Goal: Task Accomplishment & Management: Manage account settings

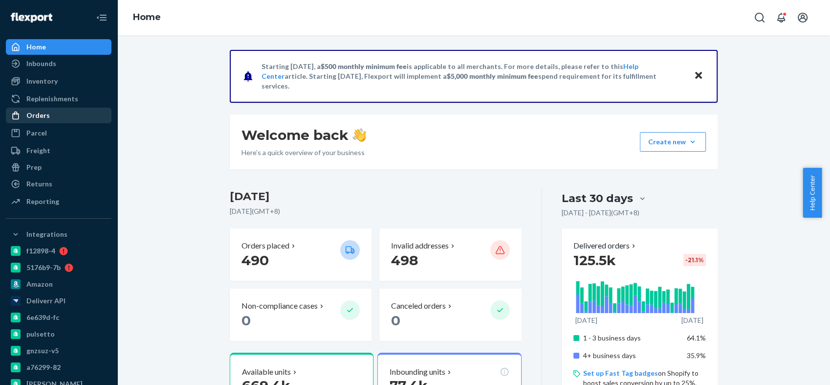
click at [55, 114] on div "Orders" at bounding box center [59, 116] width 104 height 14
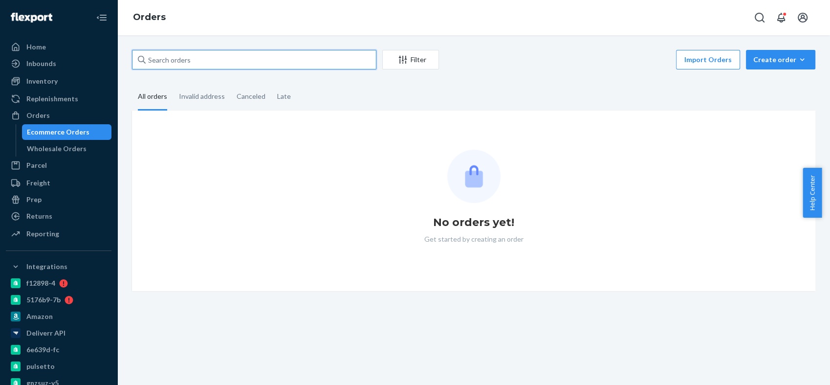
click at [160, 60] on input "text" at bounding box center [254, 60] width 244 height 20
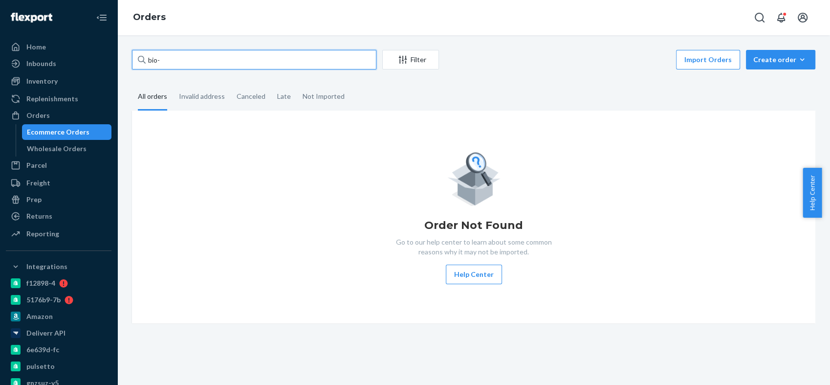
paste input "2490827"
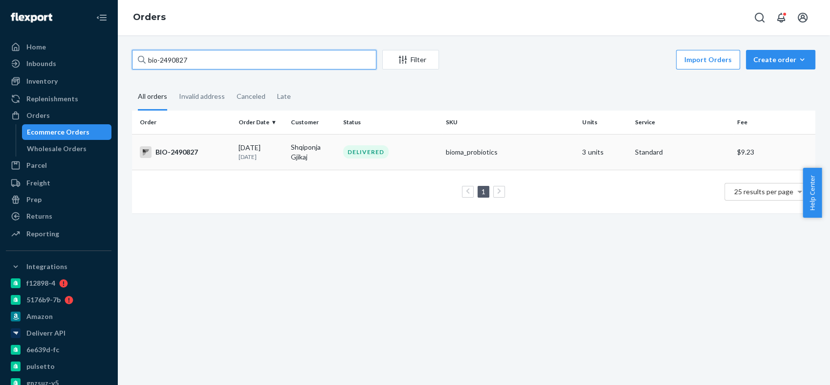
type input "bio-2490827"
click at [183, 145] on td "BIO-2490827" at bounding box center [183, 152] width 103 height 36
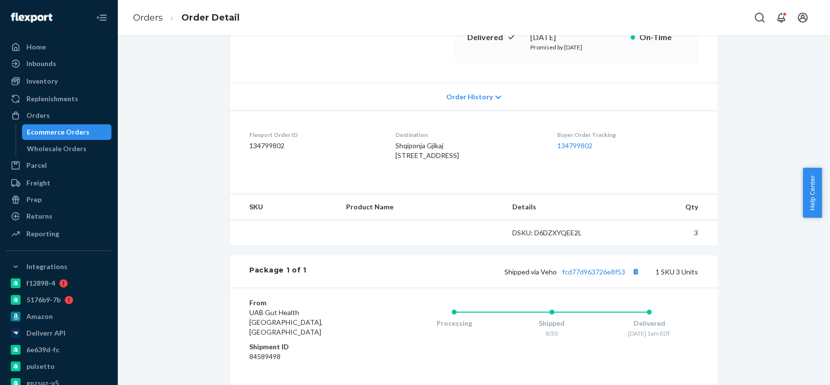
scroll to position [217, 0]
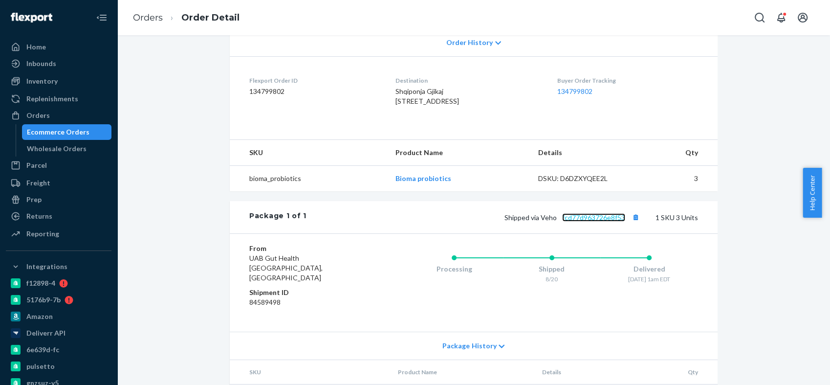
click at [590, 221] on link "fcd77d963726e8f53" at bounding box center [593, 217] width 63 height 8
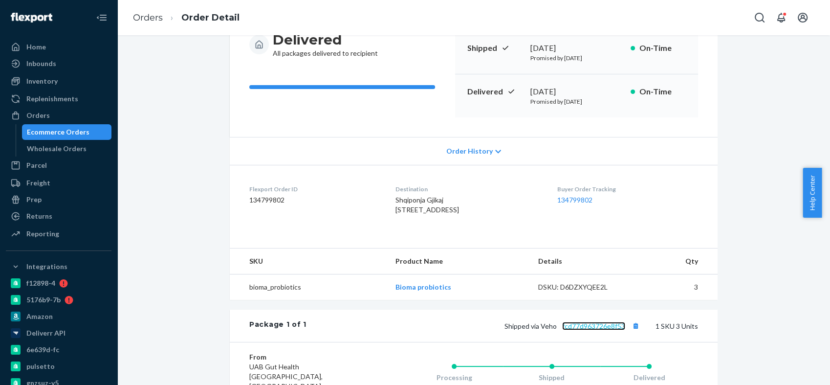
scroll to position [0, 0]
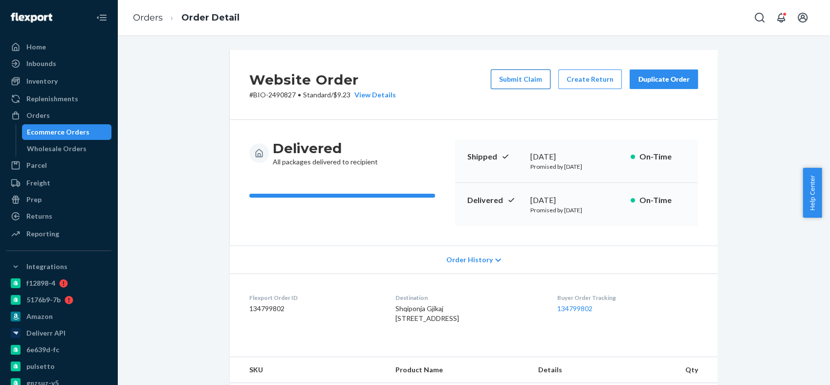
click at [524, 81] on button "Submit Claim" at bounding box center [521, 79] width 60 height 20
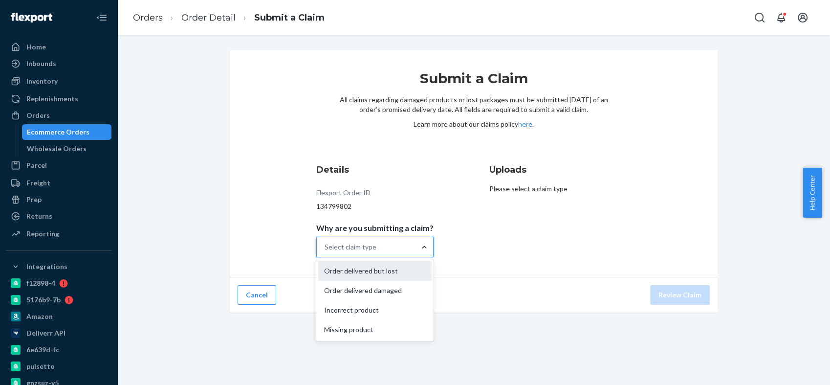
click at [404, 270] on div "Order delivered but lost" at bounding box center [374, 271] width 113 height 20
click at [326, 252] on input "Why are you submitting a claim? option Order delivered but lost focused, 1 of 4…" at bounding box center [325, 247] width 1 height 10
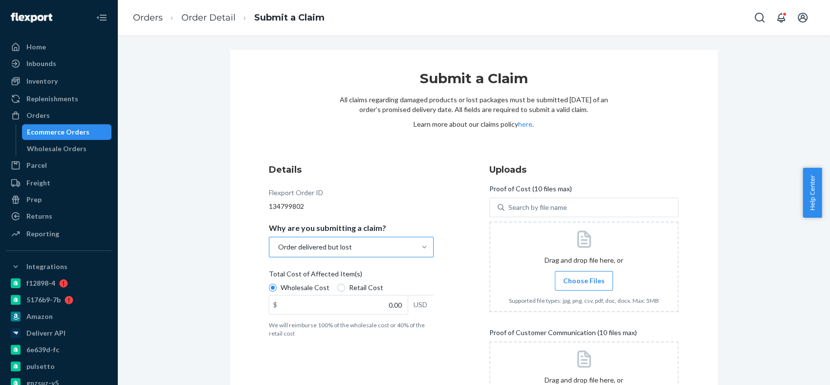
click at [299, 269] on span "Total Cost of Affected Item(s)" at bounding box center [315, 276] width 93 height 14
click at [277, 284] on input "Wholesale Cost" at bounding box center [273, 288] width 8 height 8
click at [385, 307] on input "0.00" at bounding box center [338, 304] width 138 height 19
type input "69.36"
click at [569, 272] on label "Choose Files" at bounding box center [584, 281] width 58 height 20
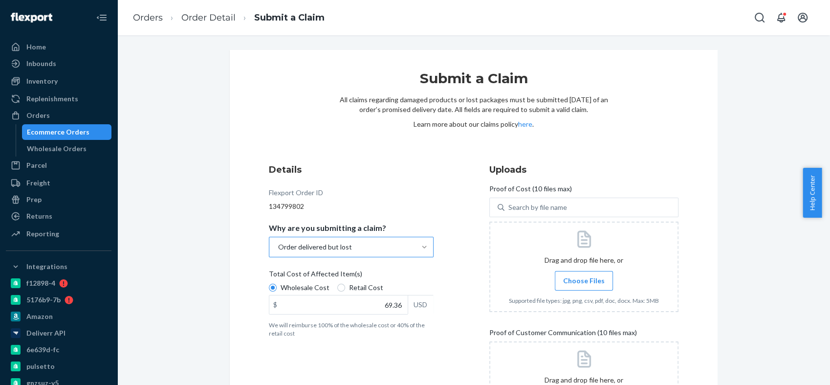
click at [584, 275] on input "Choose Files" at bounding box center [584, 280] width 0 height 11
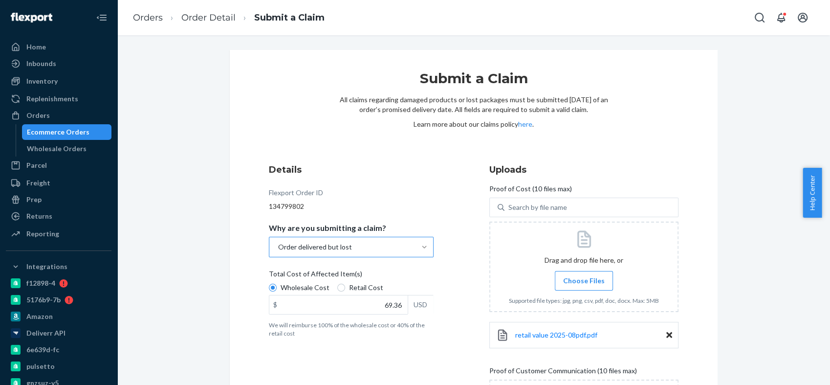
scroll to position [149, 0]
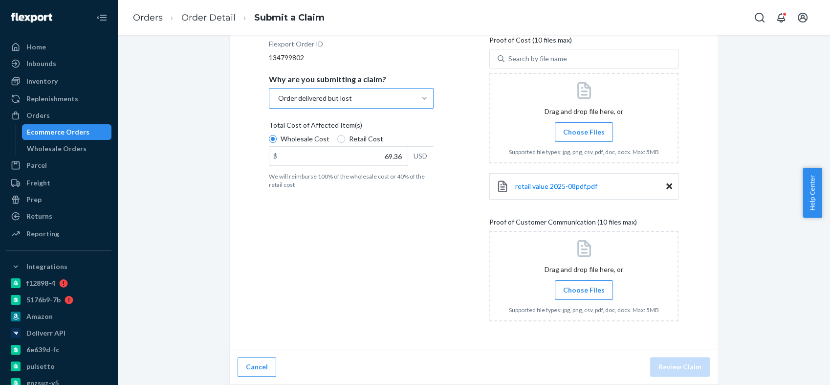
click at [582, 292] on span "Choose Files" at bounding box center [584, 290] width 42 height 10
click at [584, 292] on input "Choose Files" at bounding box center [584, 290] width 0 height 11
click at [597, 282] on label "Choose Files" at bounding box center [584, 290] width 58 height 20
click at [584, 285] on input "Choose Files" at bounding box center [584, 290] width 0 height 11
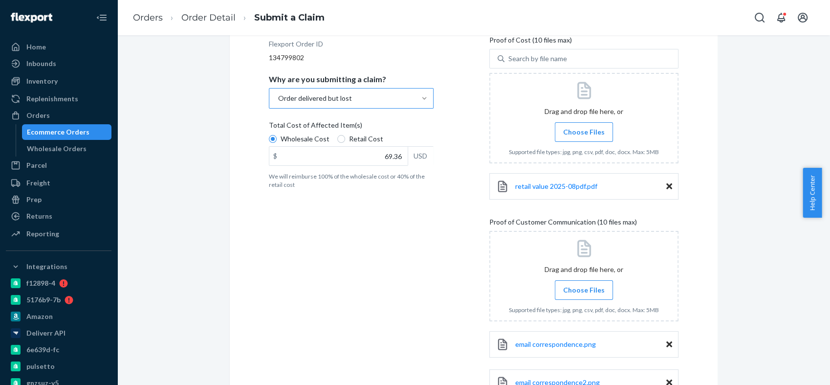
scroll to position [224, 0]
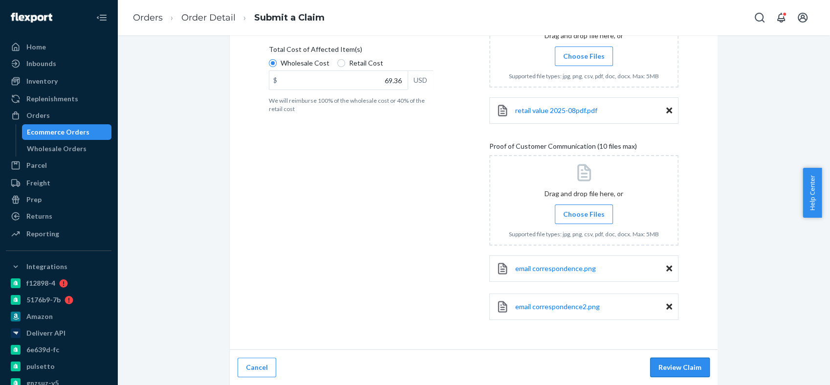
click at [690, 372] on button "Review Claim" at bounding box center [680, 367] width 60 height 20
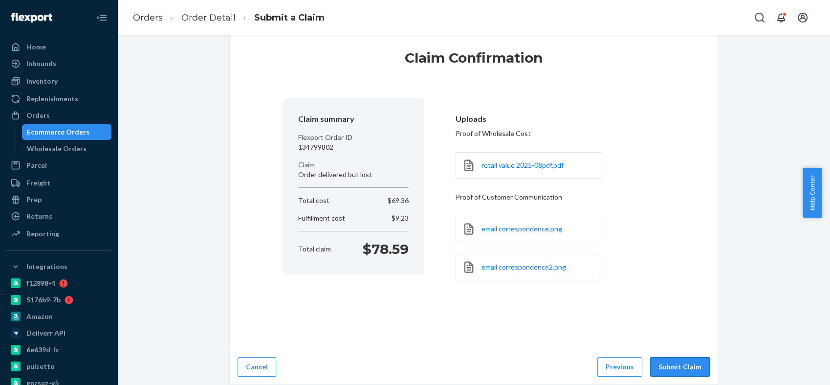
scroll to position [20, 0]
click at [688, 362] on button "Submit Claim" at bounding box center [680, 368] width 60 height 20
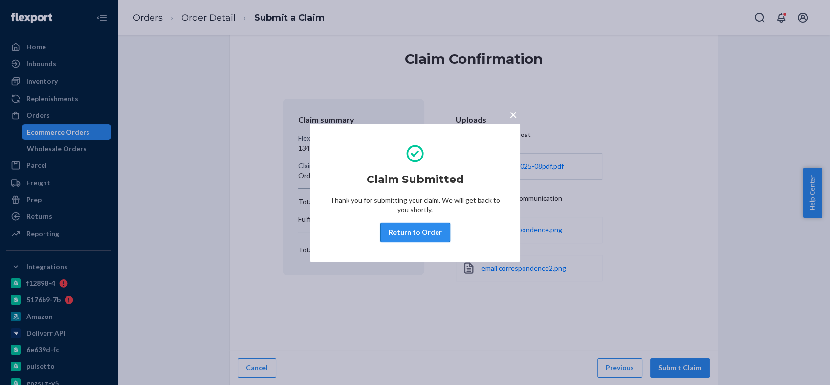
click at [397, 231] on button "Return to Order" at bounding box center [415, 232] width 70 height 20
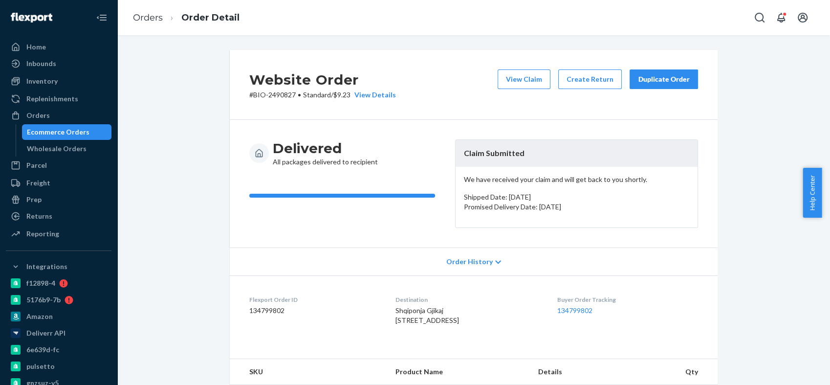
click at [397, 307] on span "Shqiponja Gjikaj [STREET_ADDRESS]" at bounding box center [427, 315] width 64 height 18
drag, startPoint x: 397, startPoint y: 307, endPoint x: 377, endPoint y: 287, distance: 28.3
click at [397, 307] on span "Shqiponja Gjikaj [STREET_ADDRESS]" at bounding box center [427, 315] width 64 height 18
copy span "Shqiponja"
click at [67, 113] on div "Orders" at bounding box center [59, 116] width 104 height 14
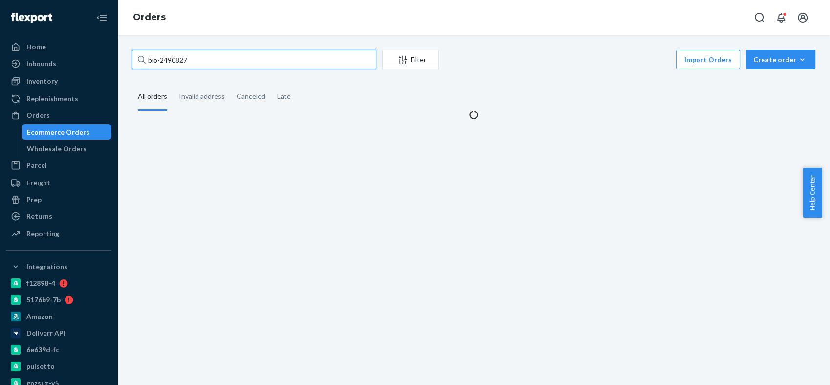
click at [172, 57] on input "bio-2490827" at bounding box center [254, 60] width 244 height 20
paste input "40576"
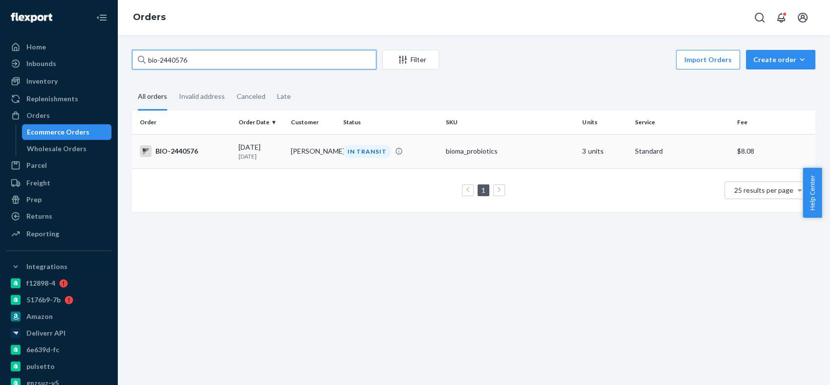
type input "bio-2440576"
click at [192, 152] on div "BIO-2440576" at bounding box center [185, 151] width 91 height 12
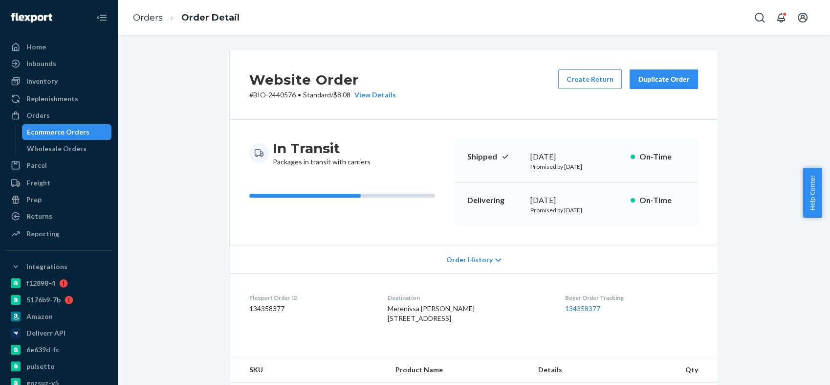
scroll to position [217, 0]
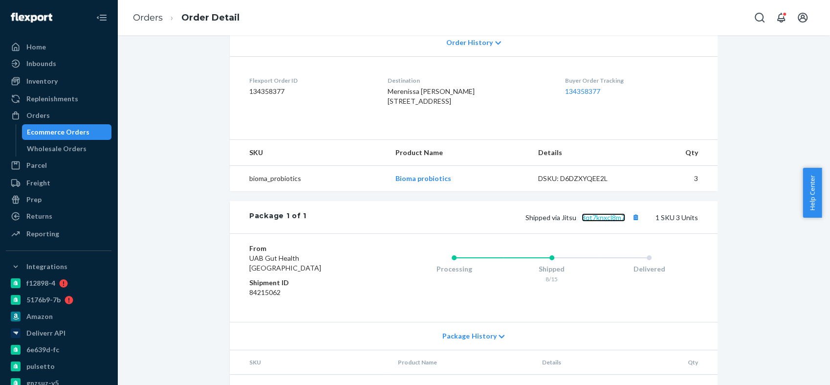
click at [592, 221] on link "3qt7knxcl8m7" at bounding box center [604, 217] width 44 height 8
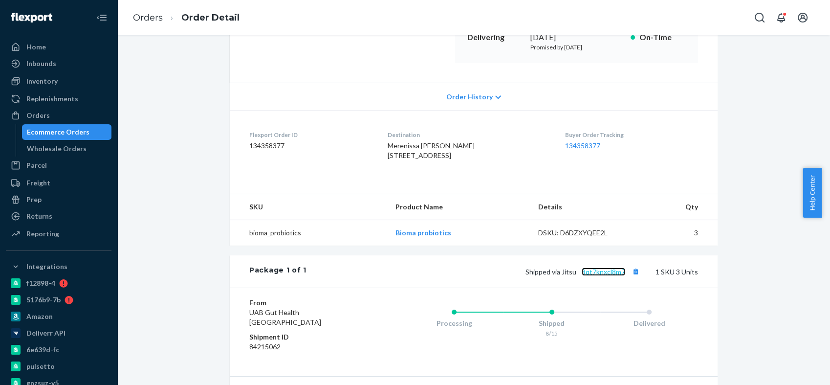
scroll to position [109, 0]
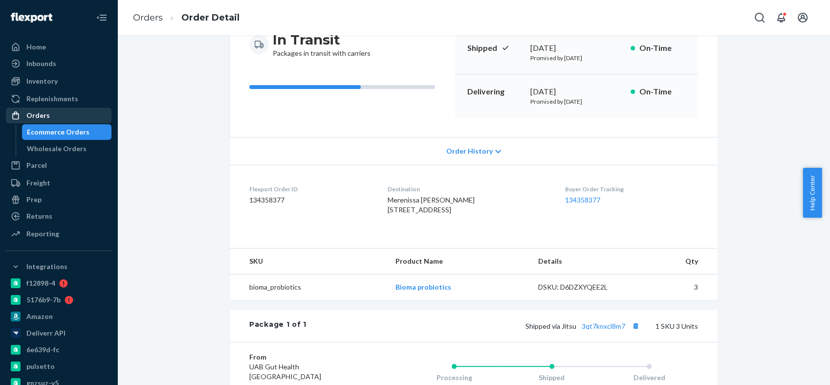
click at [72, 117] on div "Orders" at bounding box center [59, 116] width 104 height 14
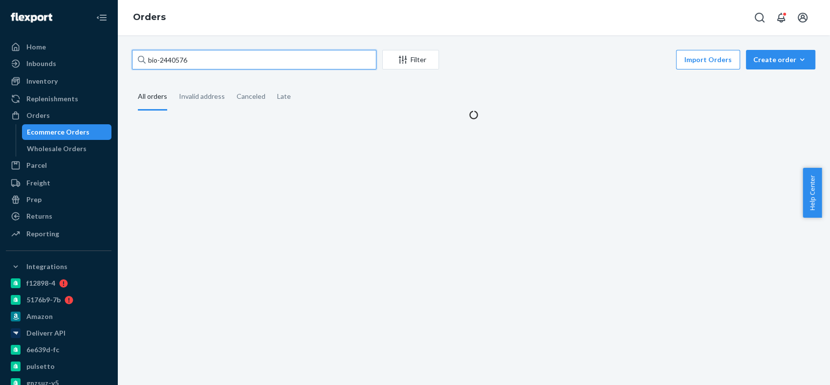
click at [176, 56] on input "bio-2440576" at bounding box center [254, 60] width 244 height 20
click at [176, 55] on input "bio-2440576" at bounding box center [254, 60] width 244 height 20
paste input "80200"
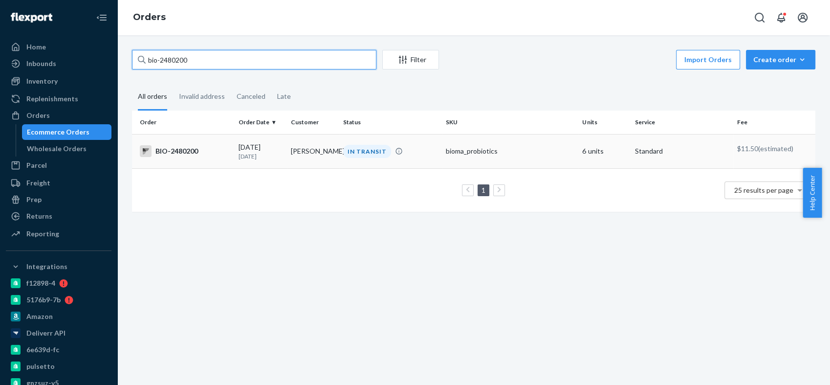
type input "bio-2480200"
click at [186, 152] on div "BIO-2480200" at bounding box center [185, 151] width 91 height 12
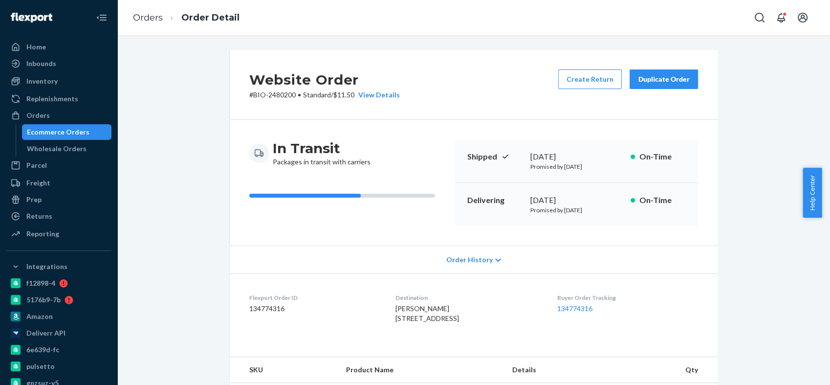
scroll to position [163, 0]
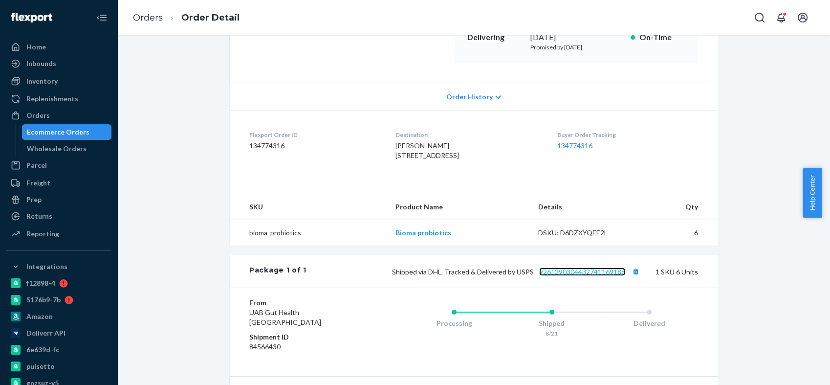
click at [596, 276] on link "9261290304432741169188" at bounding box center [582, 271] width 86 height 8
click at [397, 146] on span "[PERSON_NAME] [STREET_ADDRESS]" at bounding box center [427, 150] width 64 height 18
copy span "[PERSON_NAME]"
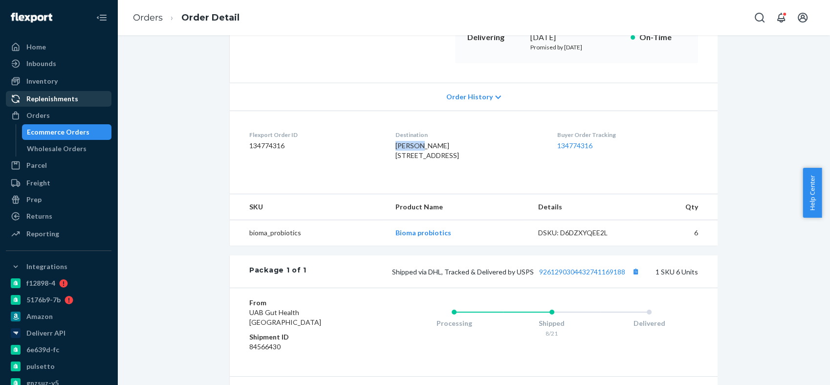
click at [43, 109] on div "Orders" at bounding box center [59, 116] width 104 height 14
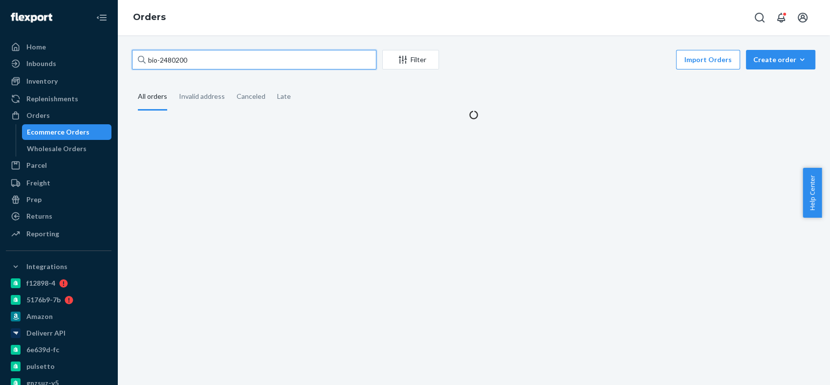
click at [172, 59] on input "bio-2480200" at bounding box center [254, 60] width 244 height 20
paste input "354044"
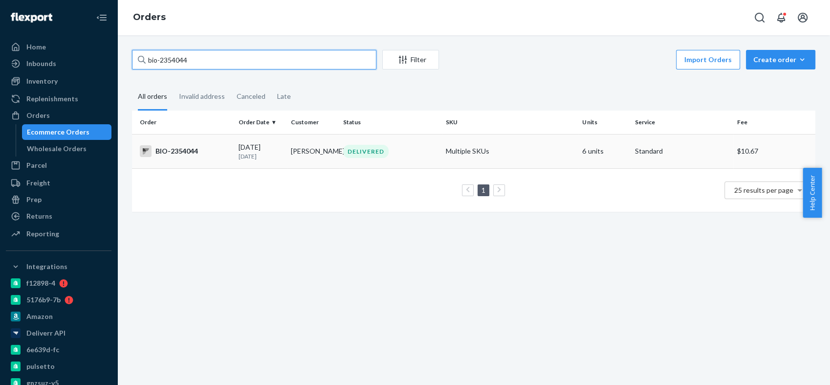
type input "bio-2354044"
click at [173, 153] on div "BIO-2354044" at bounding box center [185, 151] width 91 height 12
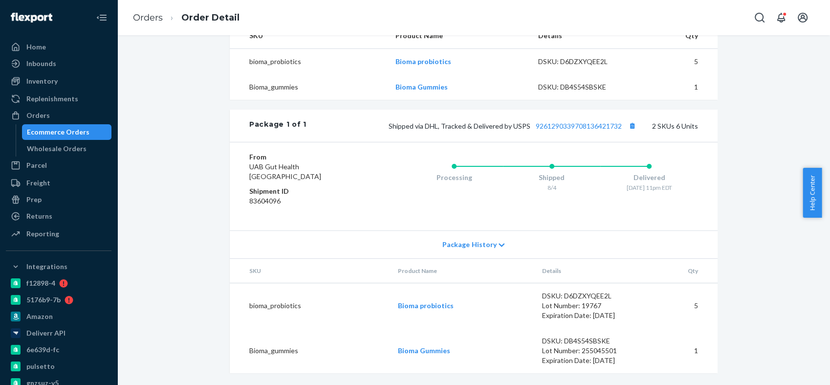
scroll to position [244, 0]
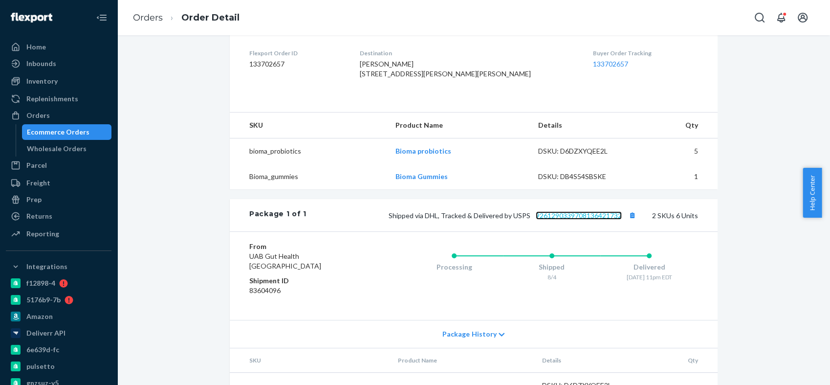
click at [583, 219] on link "9261290339708136421732" at bounding box center [579, 215] width 86 height 8
click at [73, 115] on div "Orders" at bounding box center [59, 116] width 104 height 14
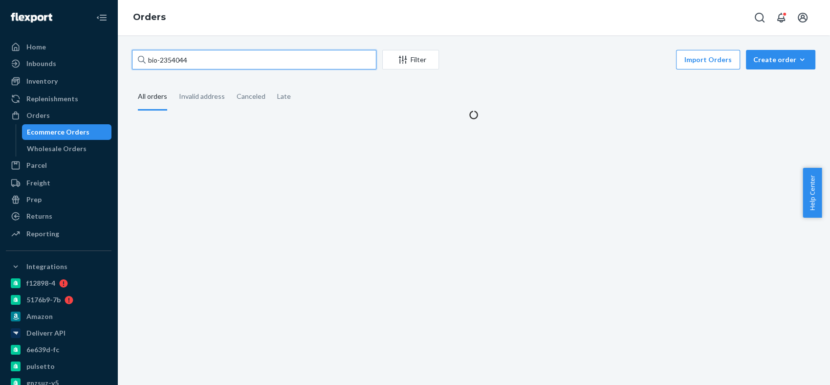
click at [173, 59] on input "bio-2354044" at bounding box center [254, 60] width 244 height 20
paste input "6340"
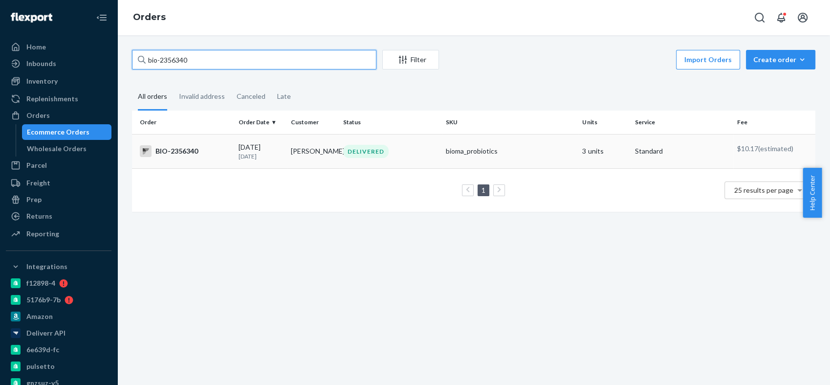
type input "bio-2356340"
click at [184, 150] on div "BIO-2356340" at bounding box center [185, 151] width 91 height 12
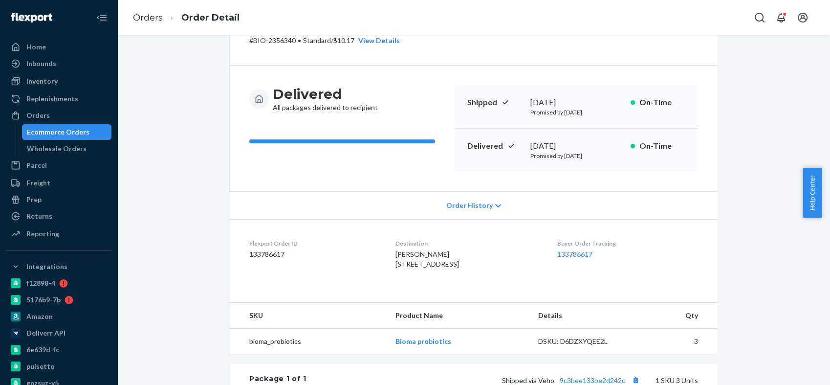
scroll to position [217, 0]
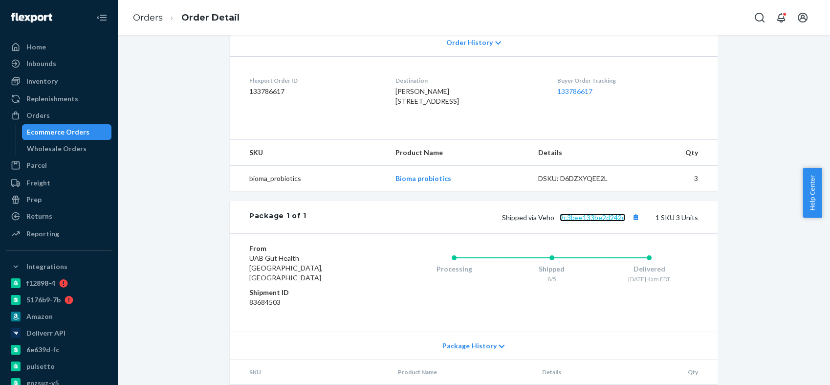
click at [589, 221] on link "9c3bee133be2d242c" at bounding box center [593, 217] width 66 height 8
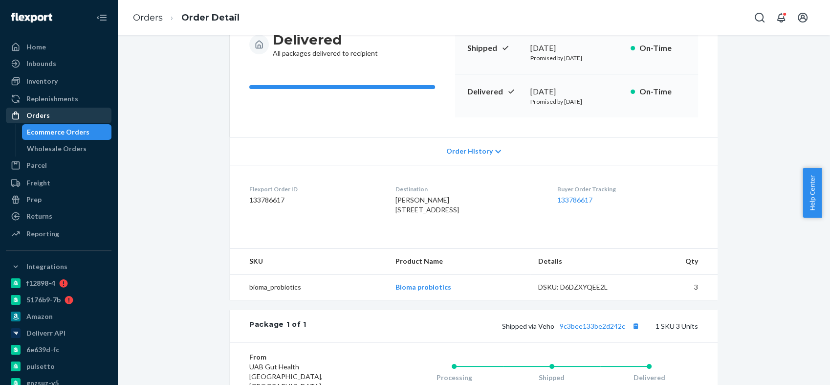
click at [63, 118] on div "Orders" at bounding box center [59, 116] width 104 height 14
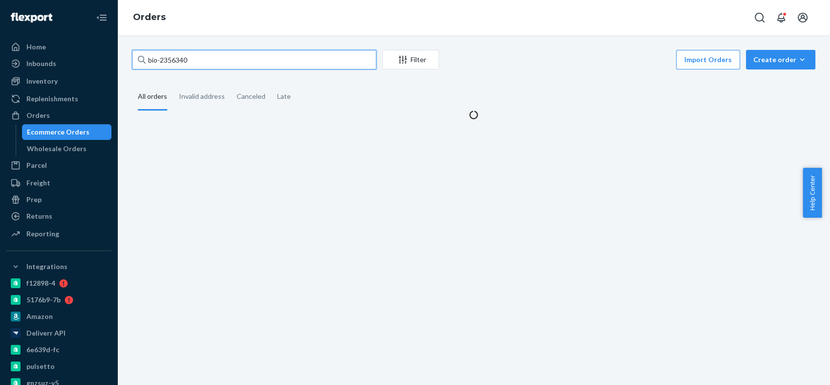
click at [165, 61] on input "bio-2356340" at bounding box center [254, 60] width 244 height 20
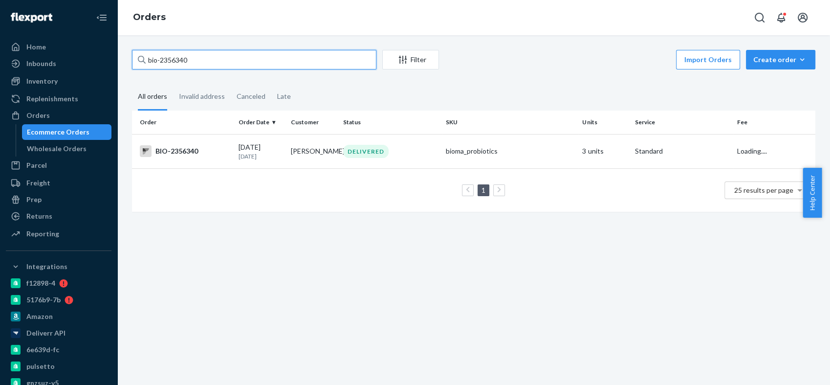
paste input "514593"
type input "bio-2514593"
click at [175, 143] on td "BIO-2514593" at bounding box center [183, 151] width 103 height 34
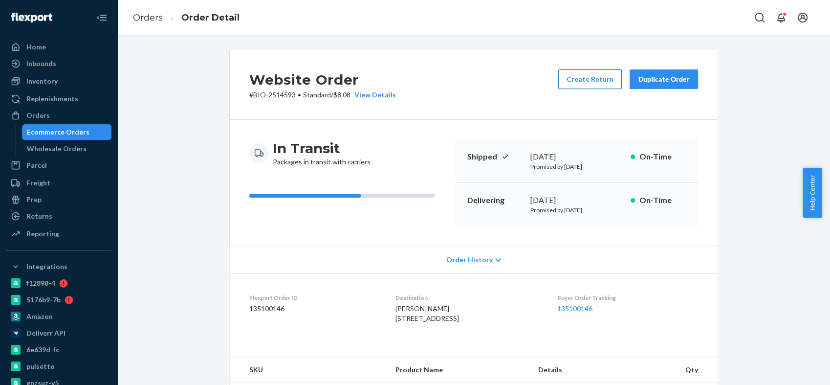
click at [579, 77] on button "Create Return" at bounding box center [590, 79] width 64 height 20
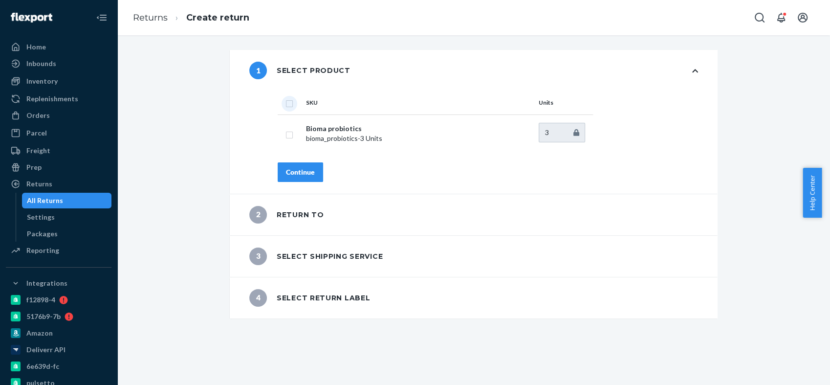
click at [286, 101] on input "checkbox" at bounding box center [289, 102] width 8 height 10
checkbox input "true"
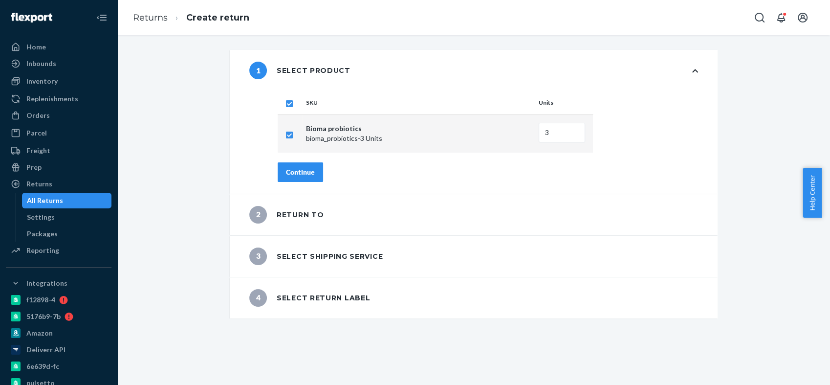
click at [305, 164] on button "Continue" at bounding box center [300, 172] width 45 height 20
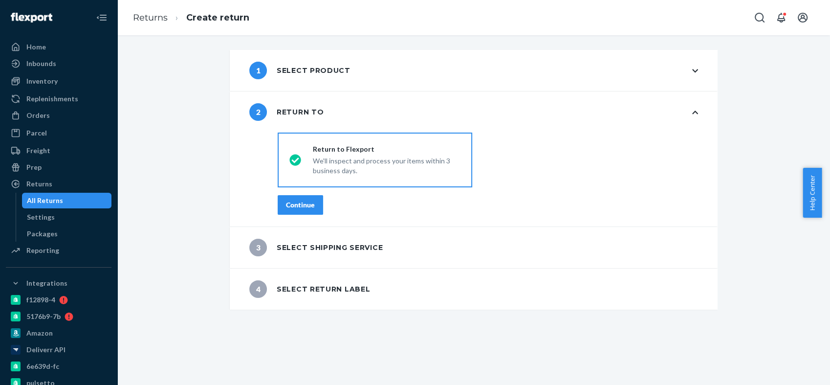
click at [305, 201] on div "Continue" at bounding box center [300, 205] width 29 height 10
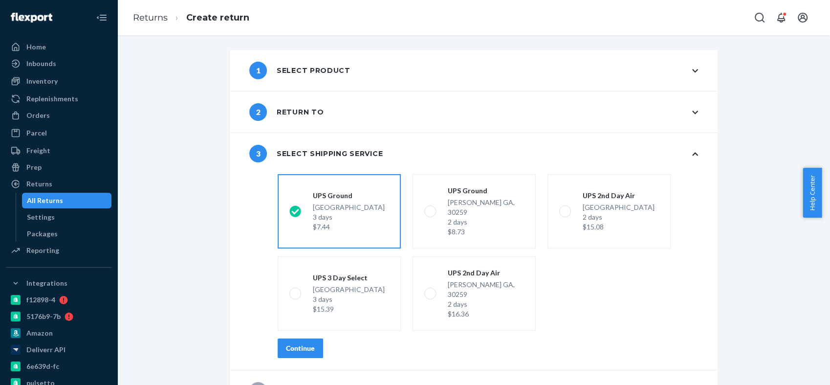
click at [311, 338] on button "Continue" at bounding box center [300, 348] width 45 height 20
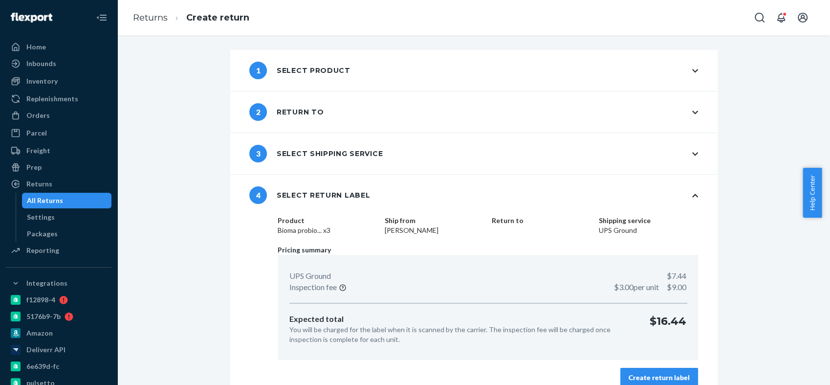
click at [385, 234] on dd "[PERSON_NAME]" at bounding box center [434, 230] width 99 height 10
copy dd "[PERSON_NAME]"
click at [641, 379] on div "Create return label" at bounding box center [659, 378] width 61 height 10
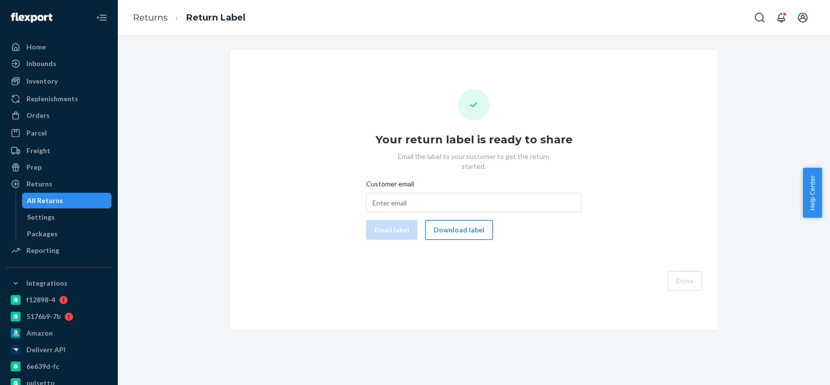
click at [465, 220] on button "Download label" at bounding box center [458, 230] width 67 height 20
